Goal: Task Accomplishment & Management: Use online tool/utility

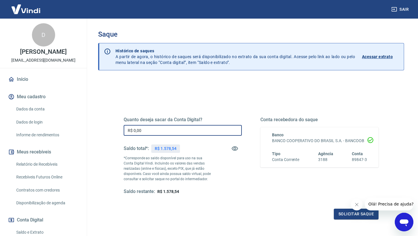
click at [156, 132] on input "R$ 0,00" at bounding box center [183, 130] width 118 height 11
type input "R$ 1.578,54"
click at [343, 217] on button "Solicitar saque" at bounding box center [356, 214] width 45 height 11
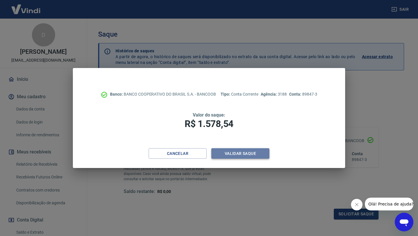
click at [247, 155] on button "Validar saque" at bounding box center [241, 153] width 58 height 11
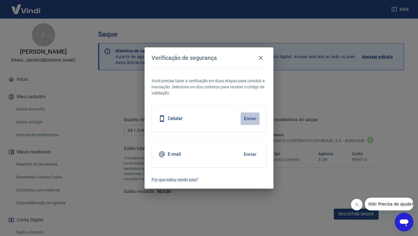
click at [252, 117] on button "Enviar" at bounding box center [250, 118] width 19 height 12
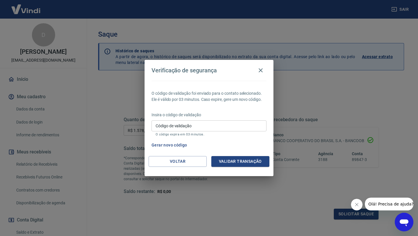
click at [214, 130] on input "Código de validação" at bounding box center [209, 125] width 115 height 11
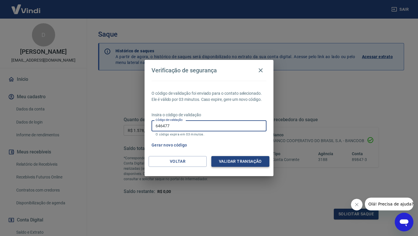
type input "646477"
click at [227, 162] on button "Validar transação" at bounding box center [241, 161] width 58 height 11
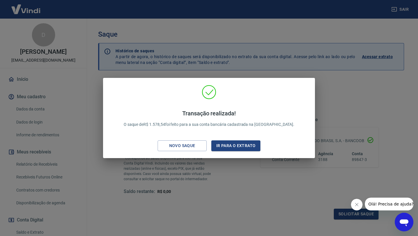
click at [228, 187] on div "Transação realizada! O saque de R$ 1.578,54 foi feito para a sua conta bancária…" at bounding box center [209, 118] width 418 height 236
